Goal: Check status: Check status

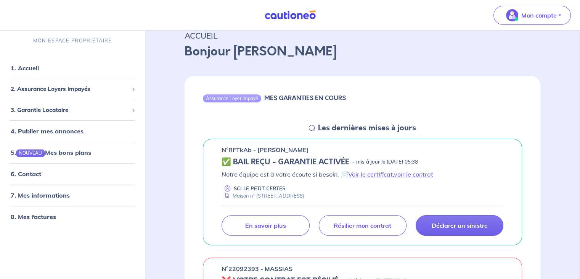
scroll to position [33, 0]
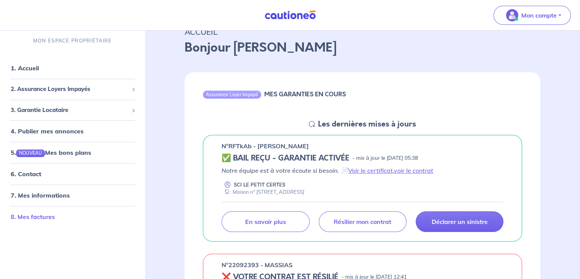
click at [21, 220] on link "8. Mes factures" at bounding box center [33, 217] width 44 height 8
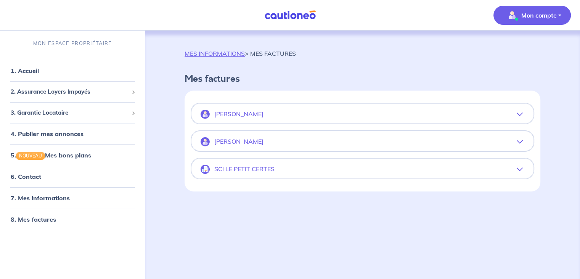
click at [519, 172] on button "SCI LE PETIT CERTES" at bounding box center [363, 169] width 342 height 18
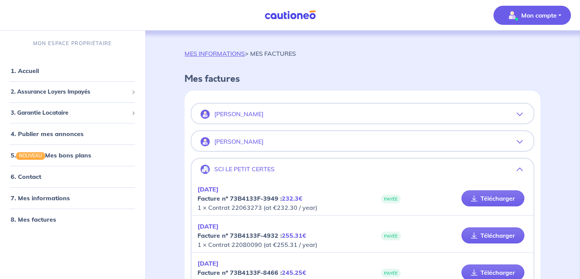
click at [249, 113] on p "[PERSON_NAME]" at bounding box center [238, 113] width 49 height 7
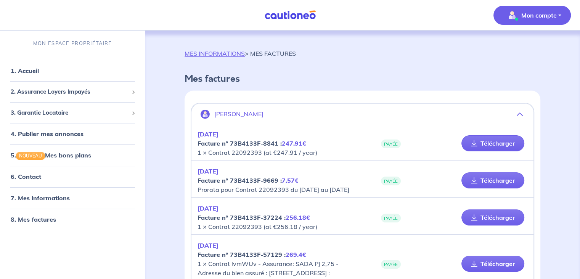
scroll to position [76, 0]
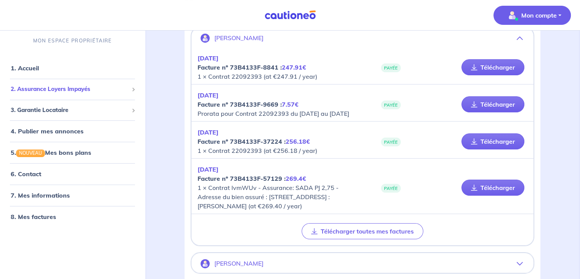
click at [87, 94] on div "2. Assurance Loyers Impayés" at bounding box center [72, 89] width 139 height 15
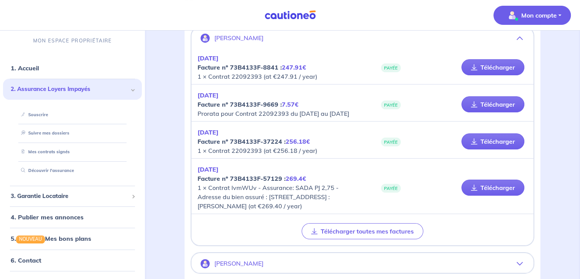
scroll to position [24, 0]
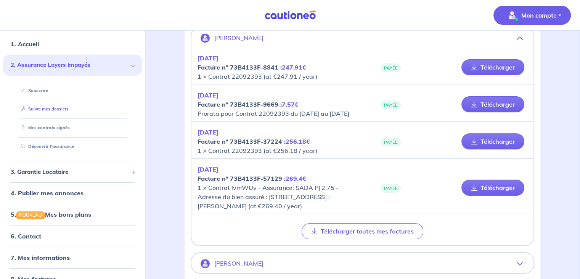
click at [69, 110] on link "Suivre mes dossiers" at bounding box center [43, 108] width 51 height 5
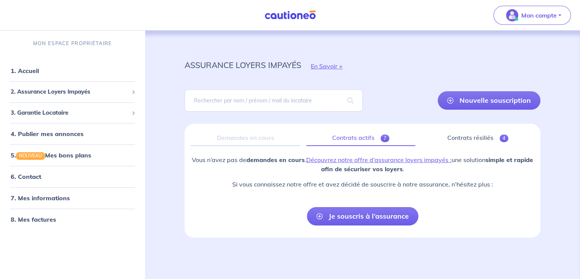
click at [368, 137] on link "Contrats actifs 7" at bounding box center [360, 138] width 109 height 16
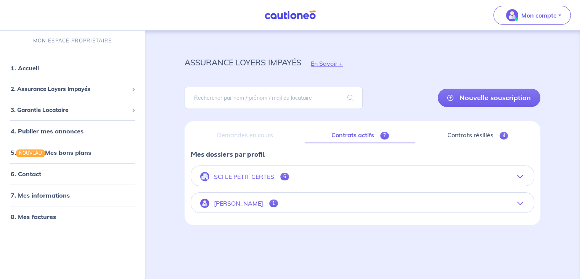
scroll to position [3, 0]
click at [520, 208] on button "[PERSON_NAME] 1" at bounding box center [362, 203] width 343 height 18
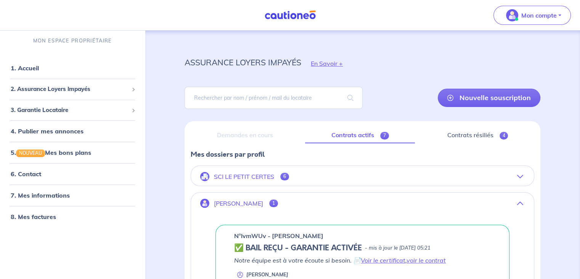
click at [520, 208] on button "[PERSON_NAME] 1" at bounding box center [362, 203] width 343 height 18
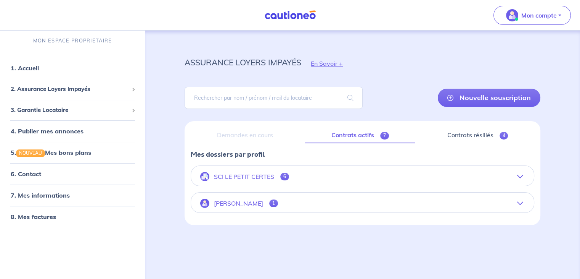
click at [520, 202] on icon "button" at bounding box center [521, 203] width 6 height 6
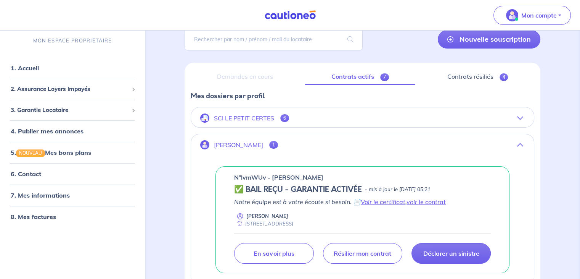
scroll to position [56, 0]
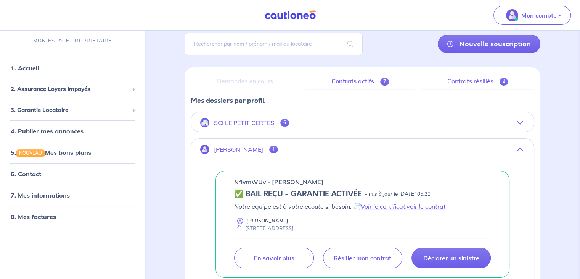
click at [492, 81] on link "Contrats résiliés 4" at bounding box center [477, 81] width 113 height 16
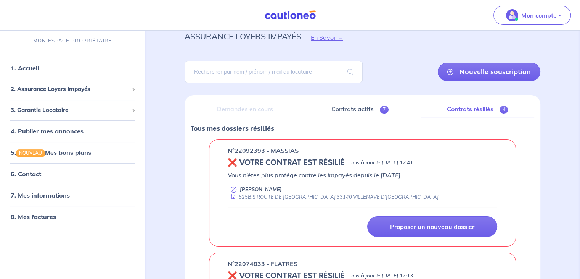
scroll to position [32, 0]
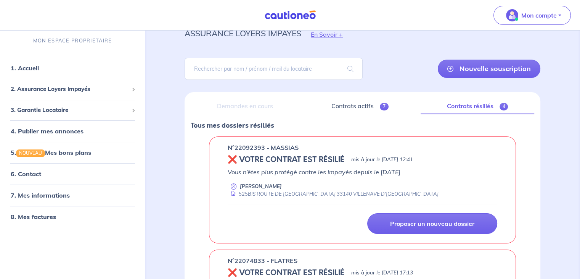
click at [262, 106] on div "Demandes en cours" at bounding box center [245, 106] width 108 height 16
click at [299, 193] on div "525BIS ROUTE DE [GEOGRAPHIC_DATA] 33140 VILLENAVE D'[GEOGRAPHIC_DATA]" at bounding box center [333, 193] width 211 height 7
click at [293, 173] on p "Vous n’êtes plus protégé contre les impayés depuis le [DATE]" at bounding box center [363, 171] width 270 height 9
click at [43, 217] on link "8. Mes factures" at bounding box center [33, 217] width 44 height 8
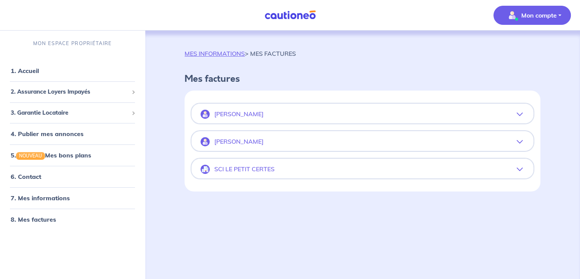
click at [521, 115] on icon "button" at bounding box center [520, 114] width 6 height 6
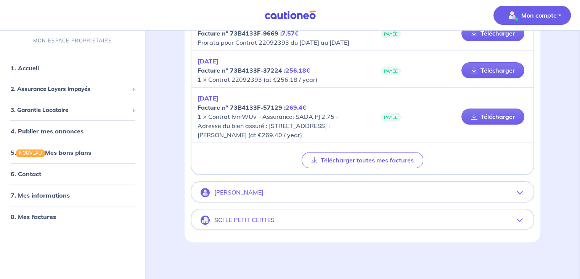
scroll to position [164, 0]
click at [91, 89] on span "2. Assurance Loyers Impayés" at bounding box center [70, 89] width 118 height 9
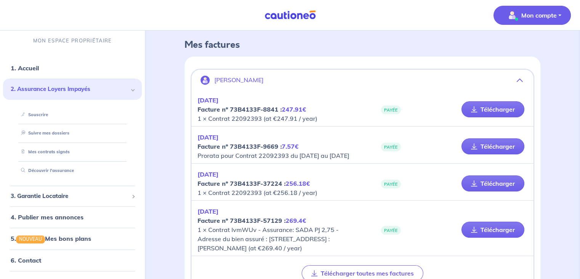
scroll to position [0, 0]
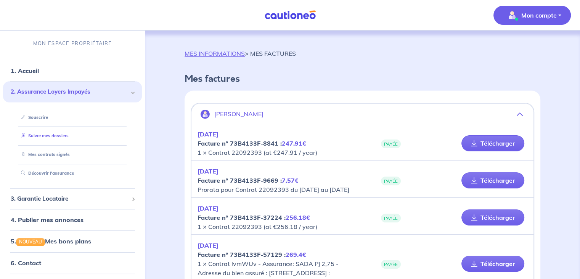
click at [69, 133] on link "Suivre mes dossiers" at bounding box center [43, 135] width 51 height 5
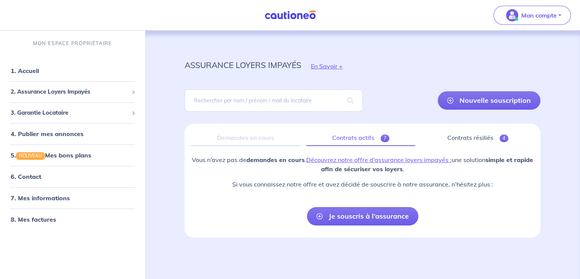
click at [364, 139] on link "Contrats actifs 7" at bounding box center [360, 138] width 109 height 16
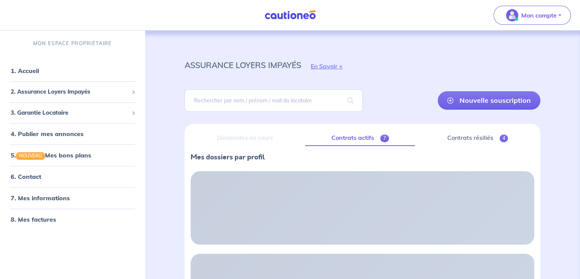
scroll to position [3, 0]
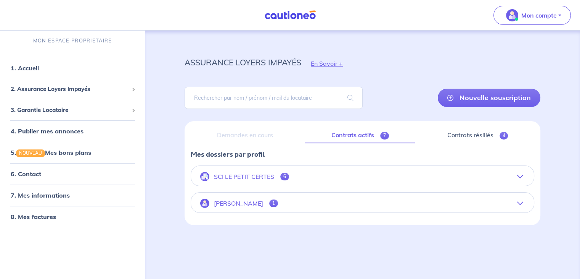
click at [522, 173] on icon "button" at bounding box center [521, 176] width 6 height 6
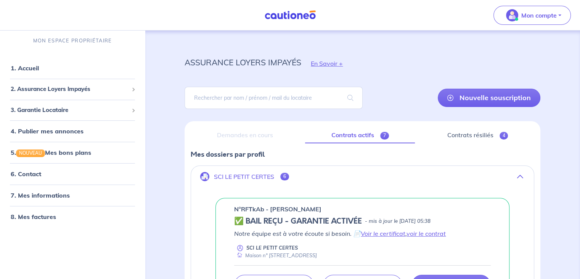
click at [522, 173] on icon "button" at bounding box center [521, 176] width 6 height 6
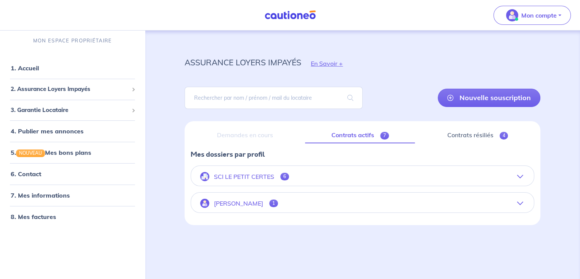
click at [521, 176] on icon "button" at bounding box center [521, 176] width 6 height 6
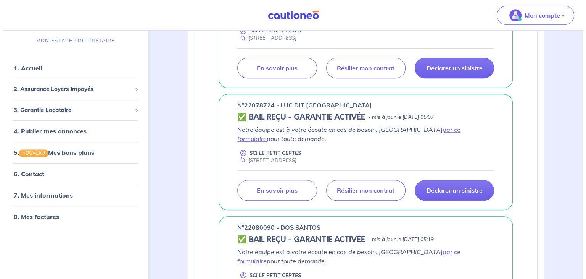
scroll to position [456, 0]
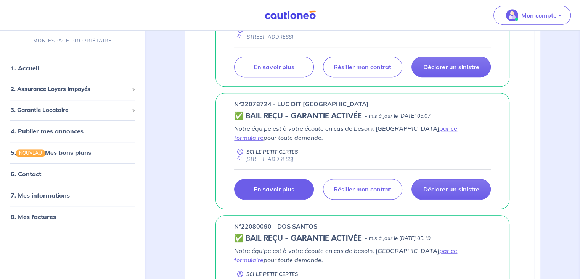
click at [281, 190] on link "En savoir plus" at bounding box center [273, 189] width 79 height 21
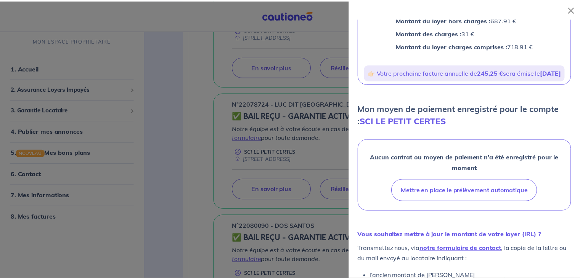
scroll to position [111, 0]
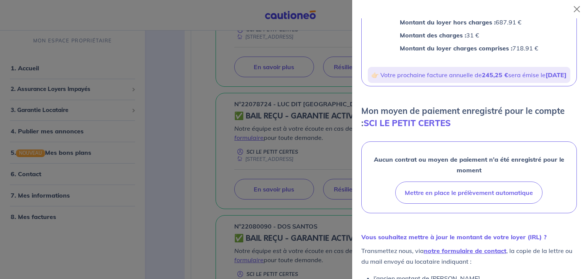
click at [165, 222] on div at bounding box center [293, 139] width 586 height 279
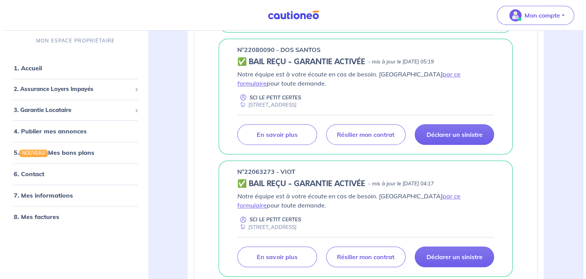
scroll to position [650, 0]
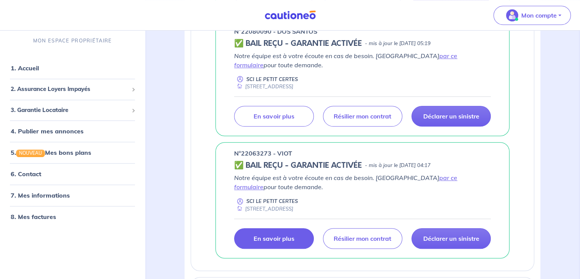
click at [266, 239] on link "En savoir plus" at bounding box center [273, 238] width 79 height 21
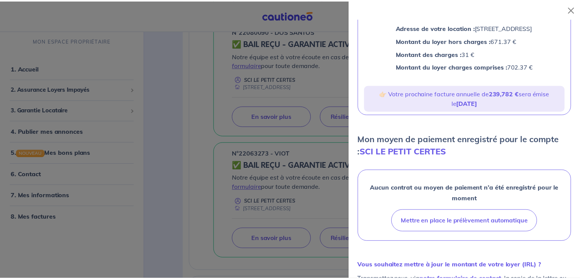
scroll to position [0, 0]
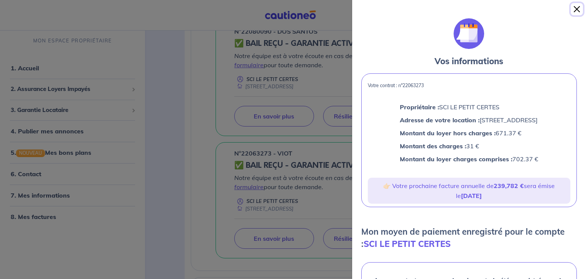
click at [579, 8] on button "Close" at bounding box center [577, 9] width 12 height 12
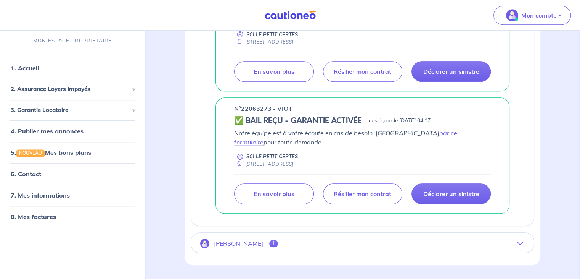
scroll to position [709, 0]
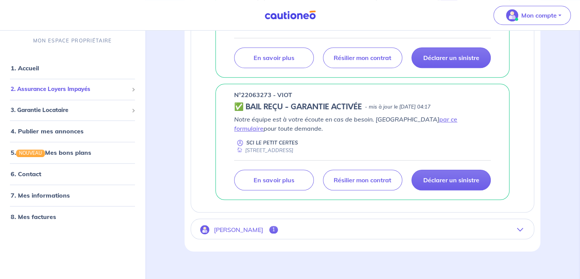
click at [81, 92] on span "2. Assurance Loyers Impayés" at bounding box center [70, 89] width 118 height 9
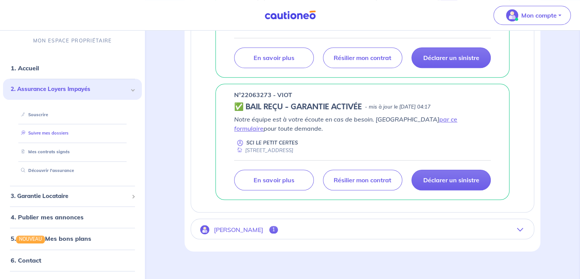
click at [68, 135] on link "Suivre mes dossiers" at bounding box center [43, 132] width 51 height 5
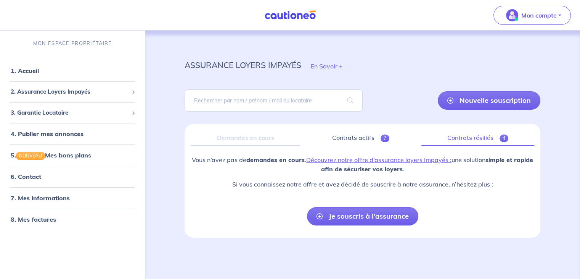
click at [458, 134] on link "Contrats résiliés 4" at bounding box center [478, 138] width 113 height 16
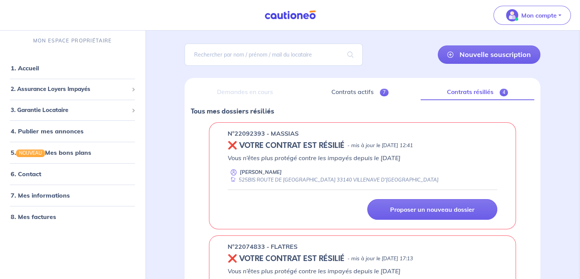
scroll to position [47, 0]
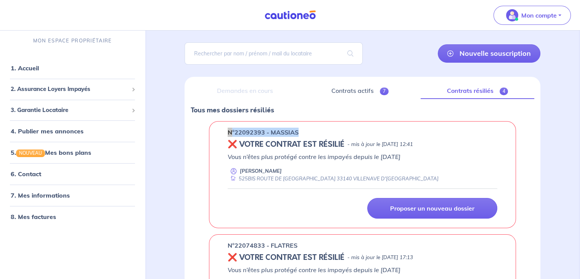
drag, startPoint x: 229, startPoint y: 133, endPoint x: 305, endPoint y: 126, distance: 76.7
click at [305, 126] on div "n°22092393 - MASSIAS ❌ VOTRE CONTRAT EST RÉSILIÉ - mis à jour le [DATE] 12:41 V…" at bounding box center [362, 174] width 307 height 107
copy p "n°22092393 - MASSIAS"
click at [40, 177] on link "6. Contact" at bounding box center [26, 174] width 30 height 8
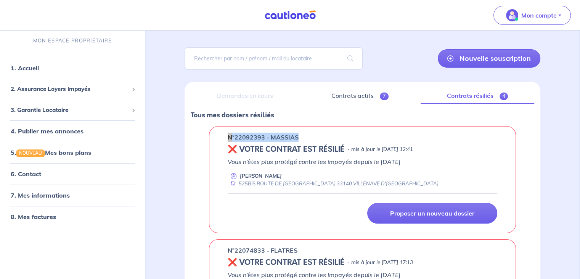
scroll to position [0, 0]
